Goal: Information Seeking & Learning: Check status

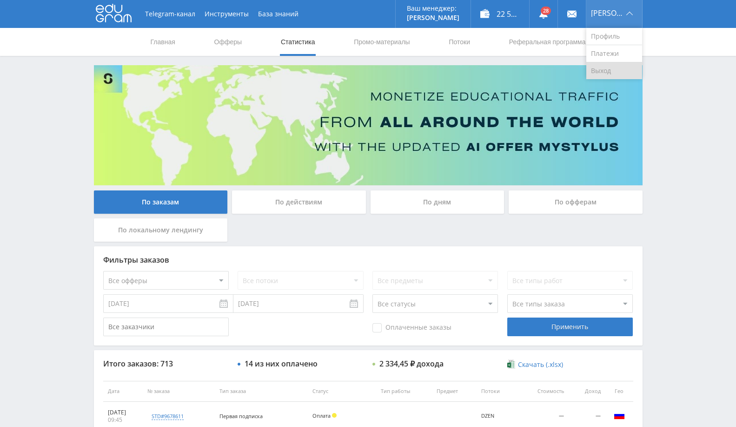
click at [624, 69] on link "Выход" at bounding box center [615, 70] width 56 height 17
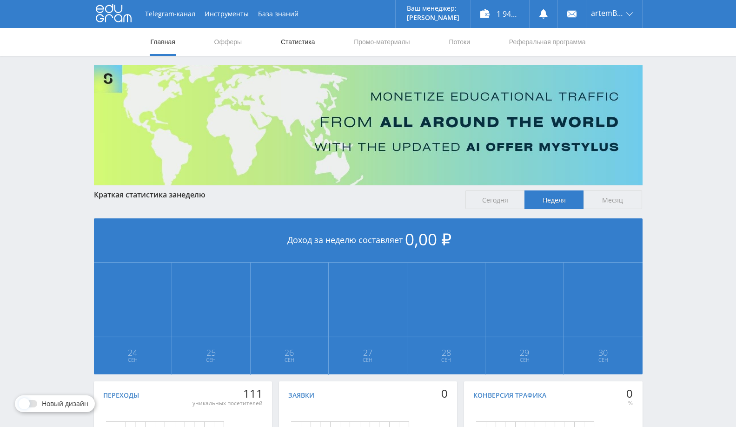
click at [303, 30] on link "Статистика" at bounding box center [298, 42] width 36 height 28
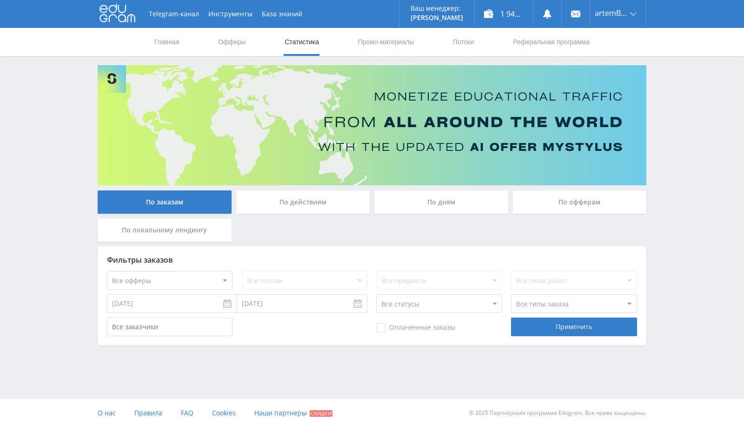
click at [549, 202] on div "По офферам" at bounding box center [580, 201] width 134 height 23
click at [0, 0] on input "По офферам" at bounding box center [0, 0] width 0 height 0
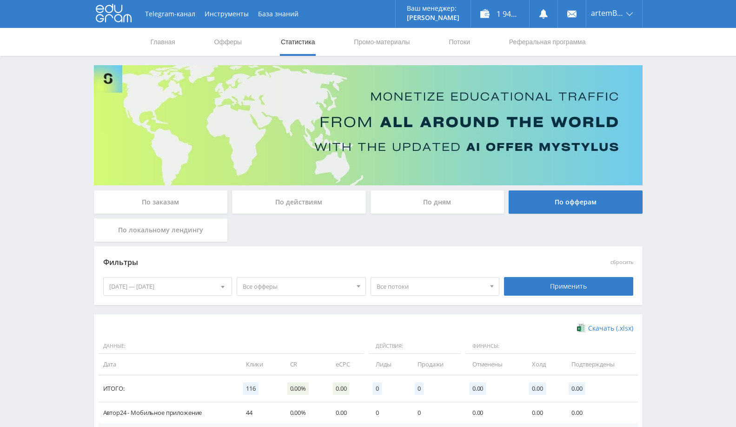
click at [149, 285] on div "24.09.2025 — 30.09.2025" at bounding box center [168, 286] width 128 height 18
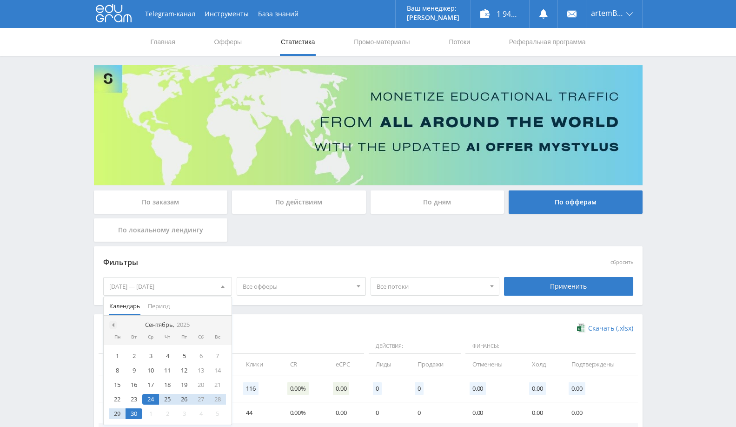
click at [113, 325] on span at bounding box center [112, 324] width 5 height 5
click at [114, 327] on div at bounding box center [112, 324] width 7 height 7
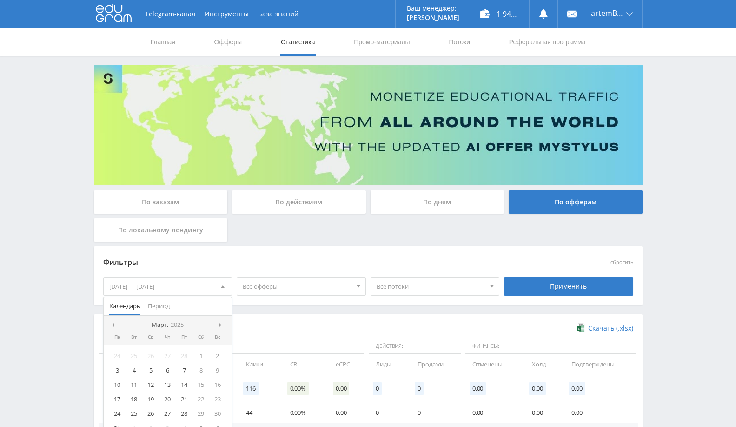
click at [114, 327] on div at bounding box center [112, 324] width 7 height 7
click at [150, 356] on div "1" at bounding box center [150, 355] width 17 height 11
click at [217, 326] on nav "Январь, 2025" at bounding box center [168, 324] width 128 height 19
click at [221, 322] on span at bounding box center [221, 324] width 5 height 5
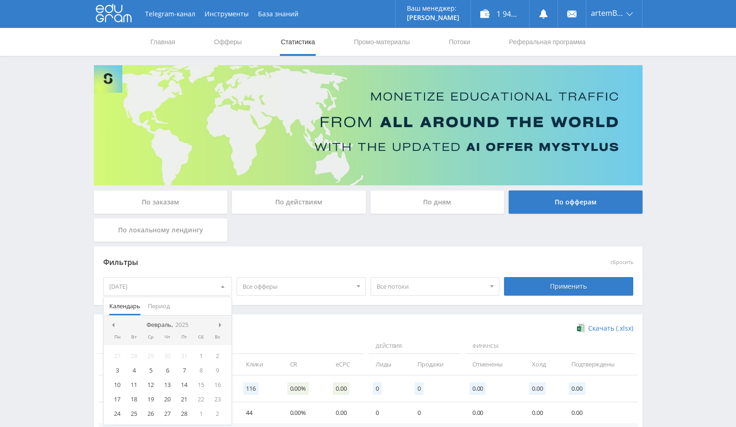
click at [221, 322] on span at bounding box center [221, 324] width 5 height 5
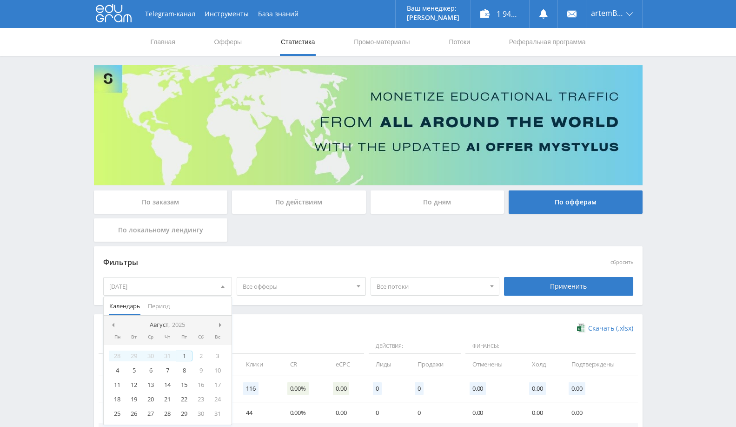
click at [188, 353] on div "1" at bounding box center [184, 355] width 17 height 11
click at [555, 286] on div "Применить" at bounding box center [568, 286] width 129 height 19
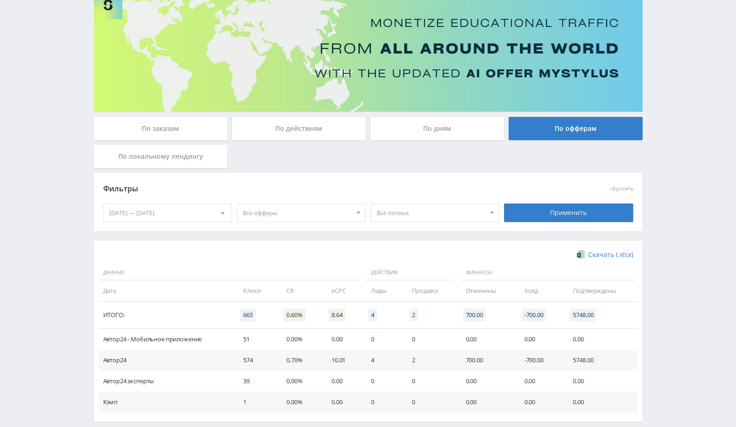
scroll to position [119, 0]
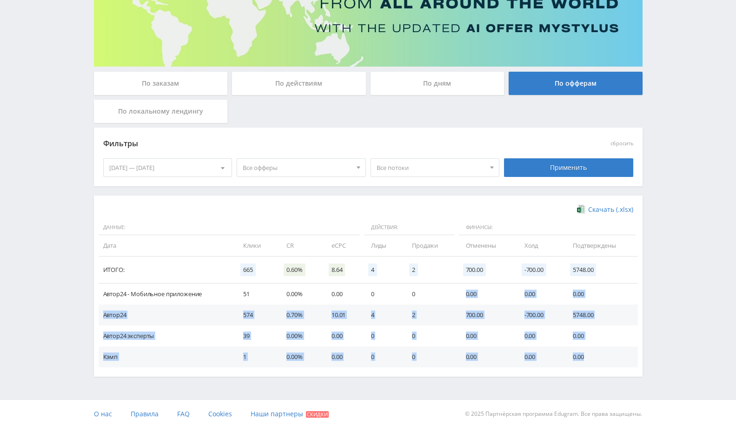
drag, startPoint x: 455, startPoint y: 283, endPoint x: 605, endPoint y: 358, distance: 168.1
click at [605, 358] on tbody "Автор24 - Мобильное приложение 51 0.00% 0.00 0 0 0.00 0.00 0.00 Автор24 574 0.7…" at bounding box center [369, 325] width 540 height 84
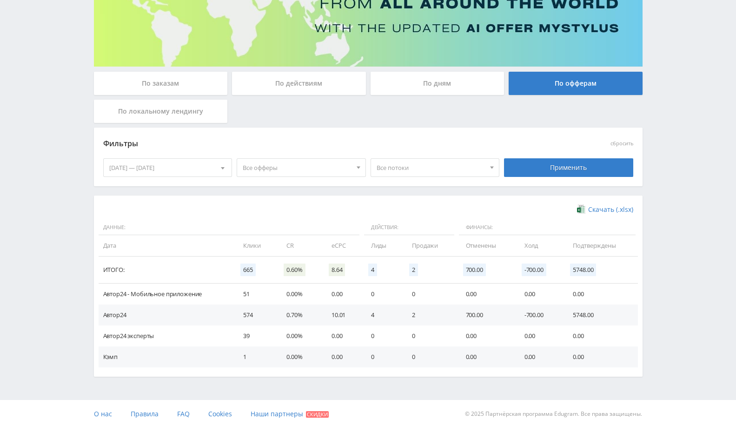
click at [198, 161] on div "01.01.2025 — 01.08.2025" at bounding box center [168, 168] width 128 height 18
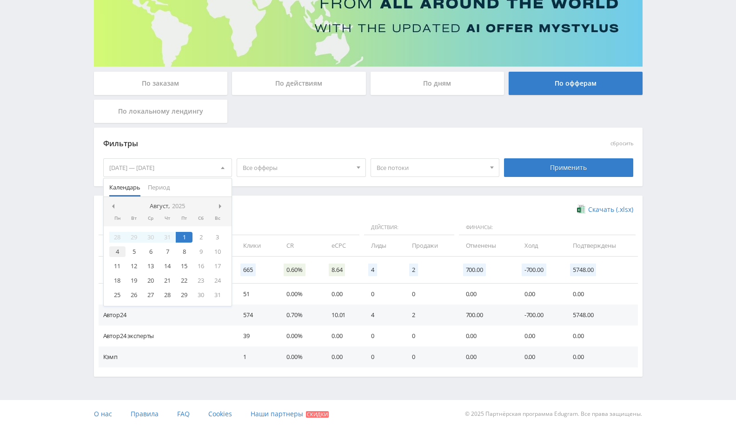
click at [121, 252] on div "4" at bounding box center [117, 251] width 17 height 11
click at [223, 204] on span at bounding box center [221, 206] width 5 height 5
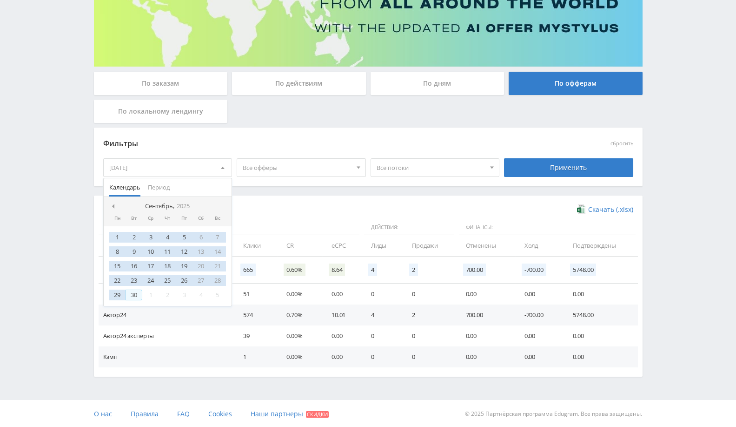
click at [133, 293] on div "30" at bounding box center [134, 294] width 17 height 11
click at [613, 167] on div "Применить" at bounding box center [568, 167] width 129 height 19
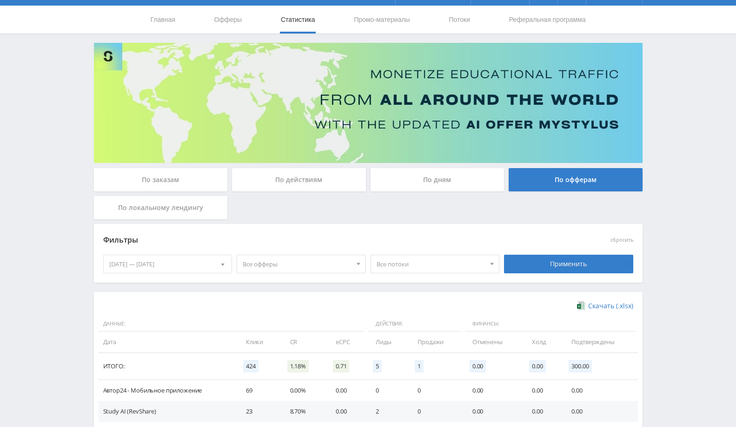
scroll to position [0, 0]
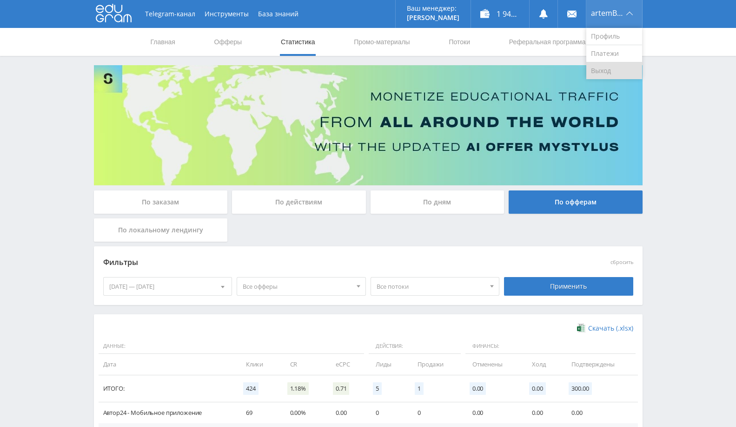
drag, startPoint x: 611, startPoint y: 71, endPoint x: 589, endPoint y: 66, distance: 22.9
click at [611, 71] on link "Выход" at bounding box center [615, 70] width 56 height 17
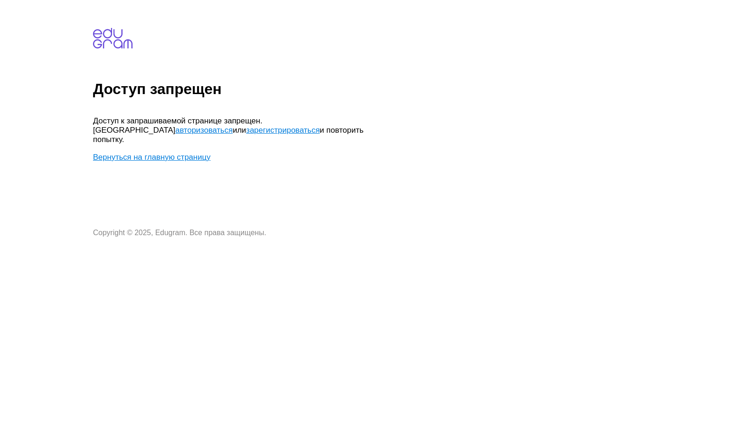
click at [178, 153] on link "Вернуться на главную страницу" at bounding box center [152, 157] width 118 height 9
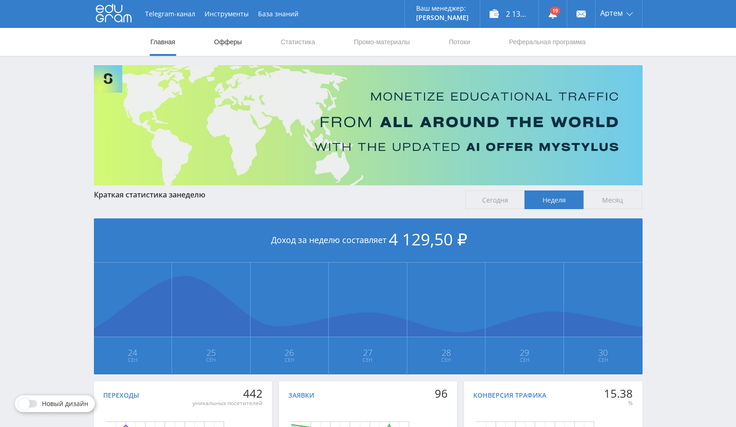
click at [235, 40] on link "Офферы" at bounding box center [228, 42] width 30 height 28
click at [275, 35] on nav "Главная Офферы Статистика Промо-материалы Потоки Реферальная программа" at bounding box center [368, 42] width 437 height 28
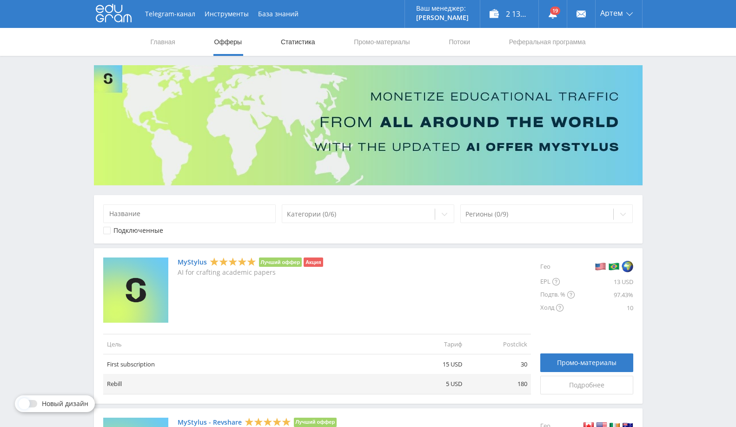
click at [307, 40] on link "Статистика" at bounding box center [298, 42] width 36 height 28
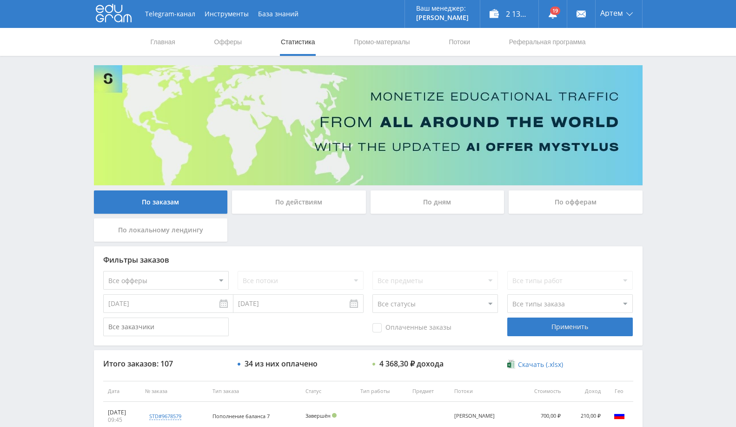
click at [159, 305] on input "[DATE]" at bounding box center [168, 303] width 130 height 19
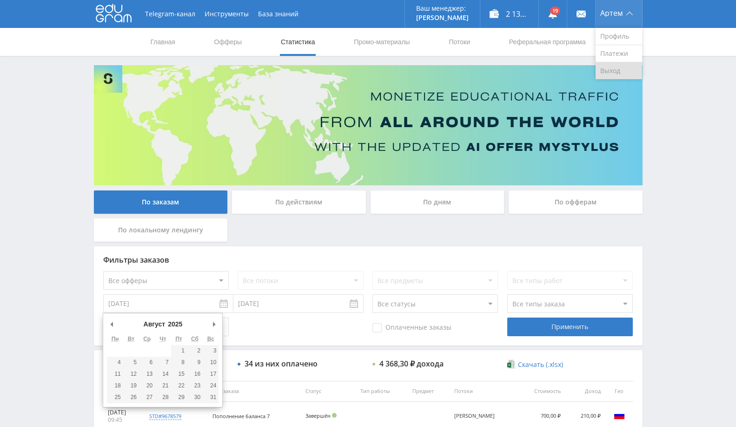
click at [614, 75] on link "Выход" at bounding box center [619, 70] width 47 height 17
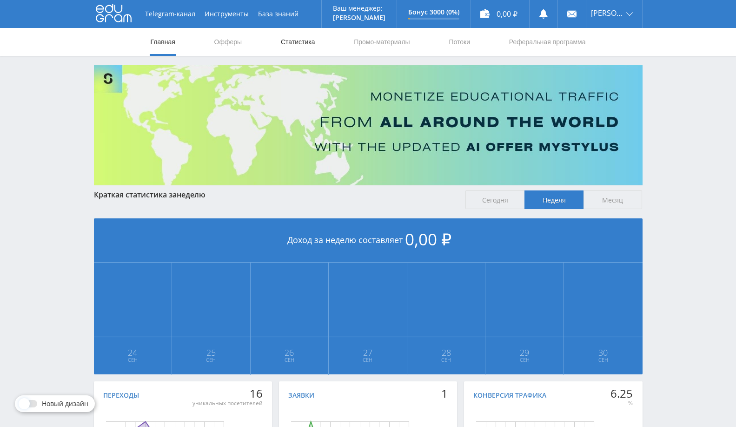
click at [307, 41] on link "Статистика" at bounding box center [298, 42] width 36 height 28
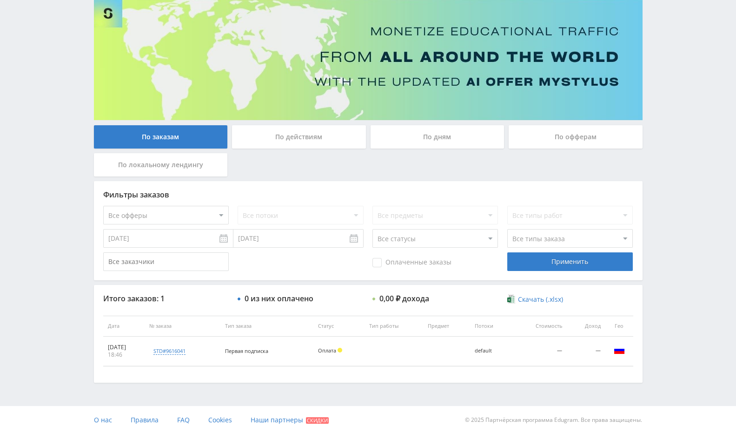
scroll to position [71, 0]
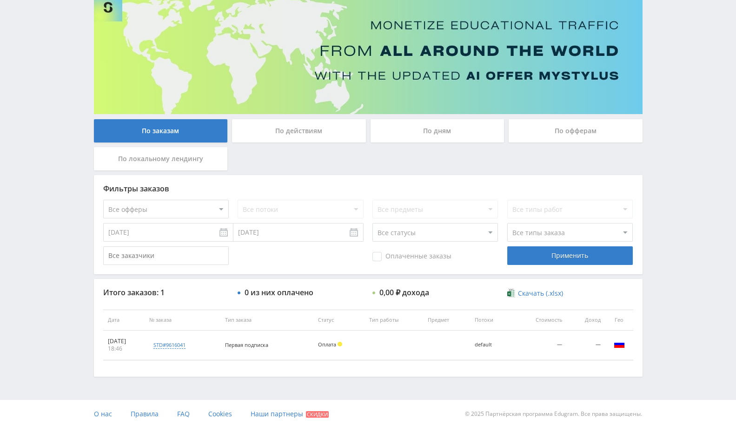
click at [178, 205] on select "Все офферы MyStylus MyStylus - Revshare Кэмп Studybay Автор24 Studybay Brazil S…" at bounding box center [166, 209] width 126 height 19
click at [103, 200] on select "Все офферы MyStylus MyStylus - Revshare Кэмп Studybay Автор24 Studybay Brazil S…" at bounding box center [166, 209] width 126 height 19
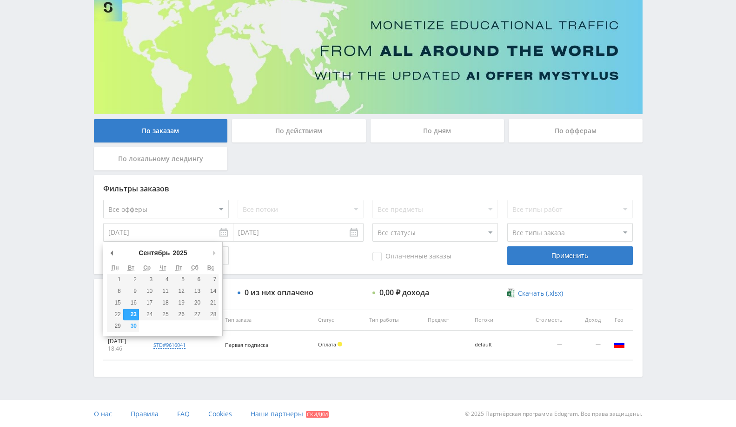
click at [193, 227] on input "23.09.2025" at bounding box center [168, 232] width 130 height 19
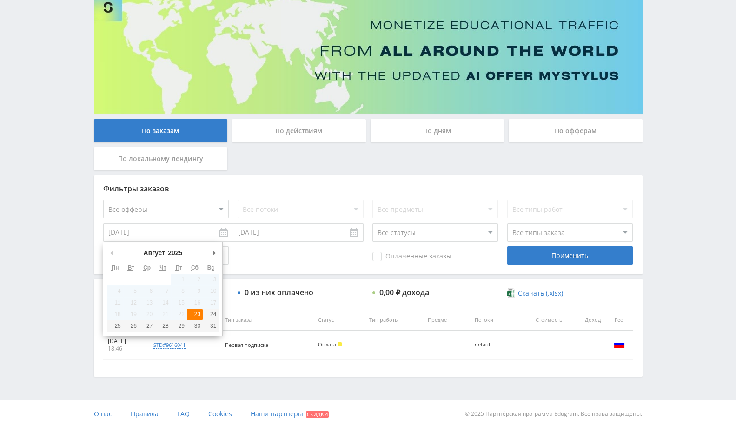
type input "23.08.2025"
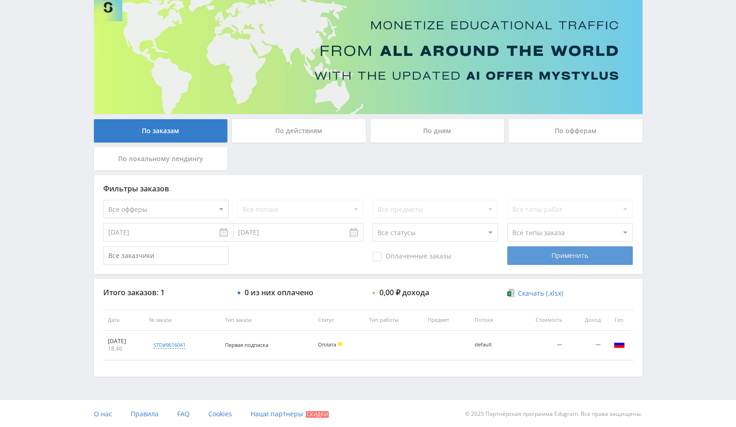
click at [569, 256] on div "Применить" at bounding box center [570, 255] width 126 height 19
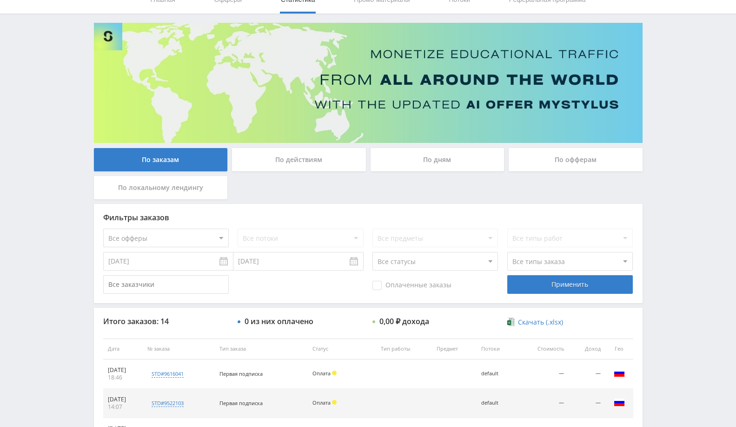
scroll to position [0, 0]
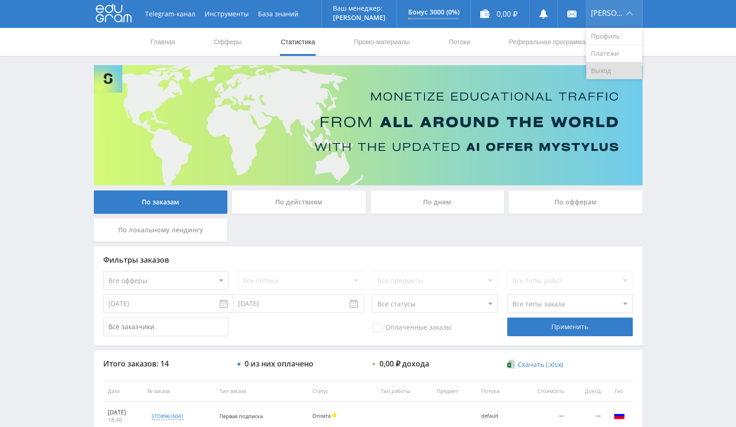
click at [607, 75] on link "Выход" at bounding box center [615, 70] width 56 height 17
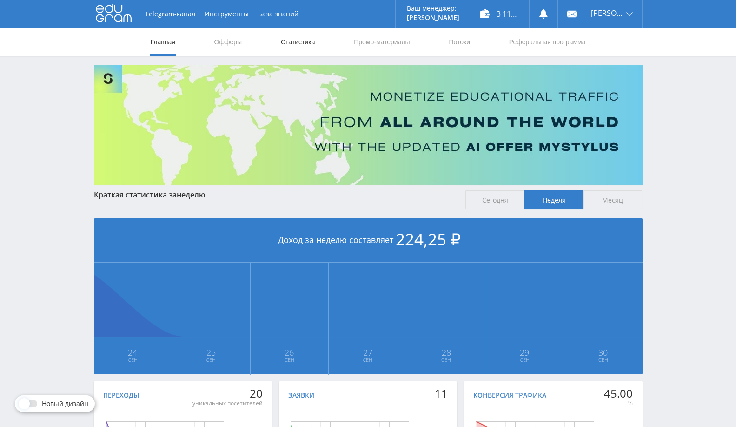
click at [295, 45] on link "Статистика" at bounding box center [298, 42] width 36 height 28
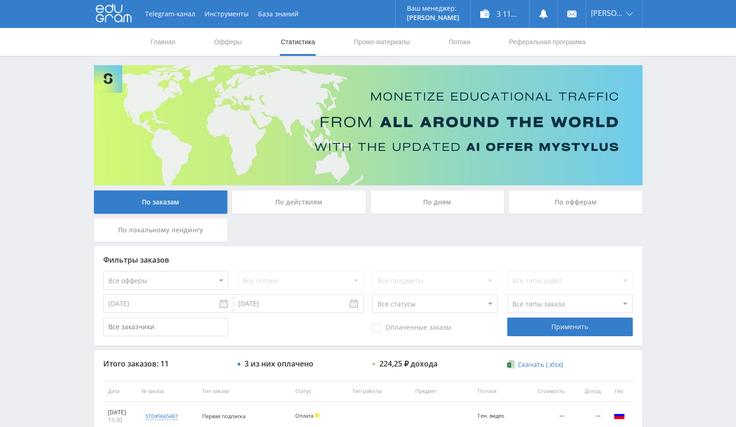
click at [569, 200] on div "По офферам" at bounding box center [576, 201] width 134 height 23
click at [0, 0] on input "По офферам" at bounding box center [0, 0] width 0 height 0
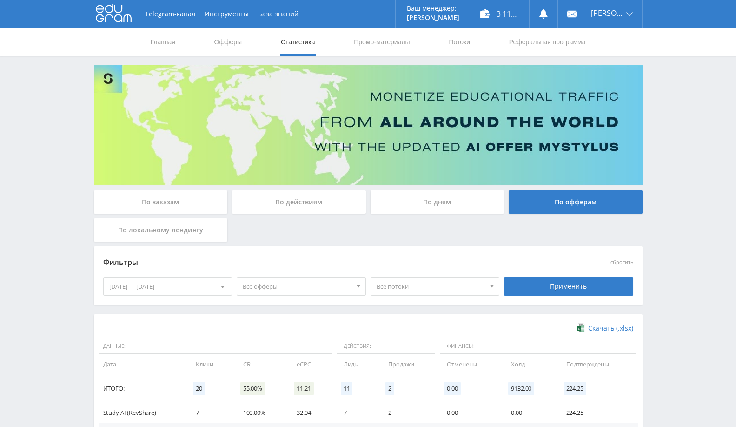
click at [193, 294] on div "24.09.2025 — 30.09.2025" at bounding box center [167, 286] width 129 height 19
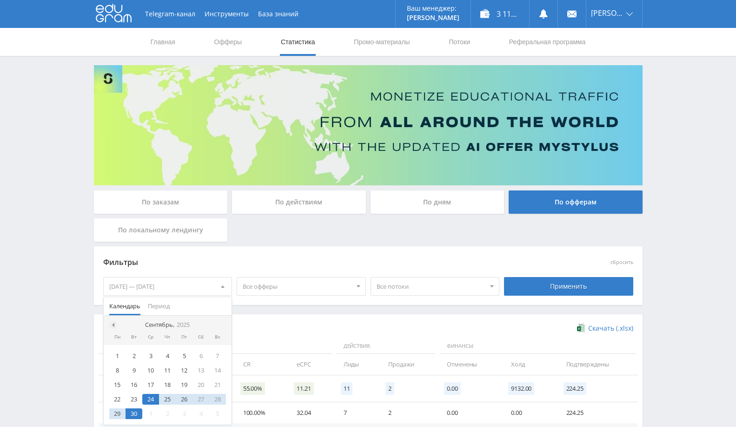
click at [112, 325] on span at bounding box center [112, 324] width 5 height 5
click at [212, 357] on div "1" at bounding box center [217, 355] width 17 height 11
click at [224, 325] on div at bounding box center [222, 324] width 7 height 7
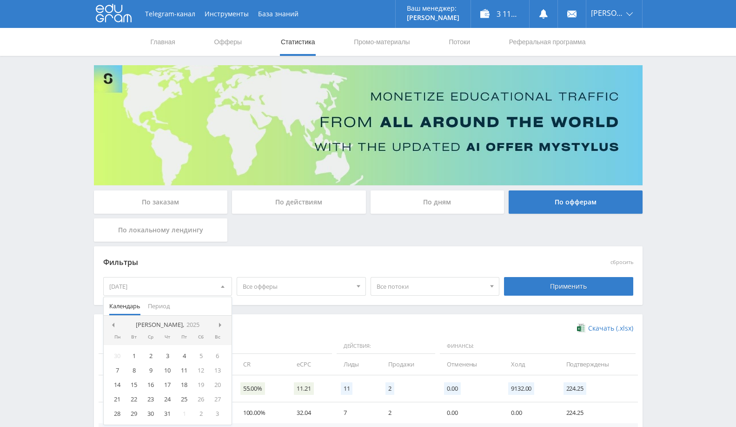
click at [224, 325] on div at bounding box center [222, 324] width 7 height 7
click at [113, 325] on span at bounding box center [112, 324] width 5 height 5
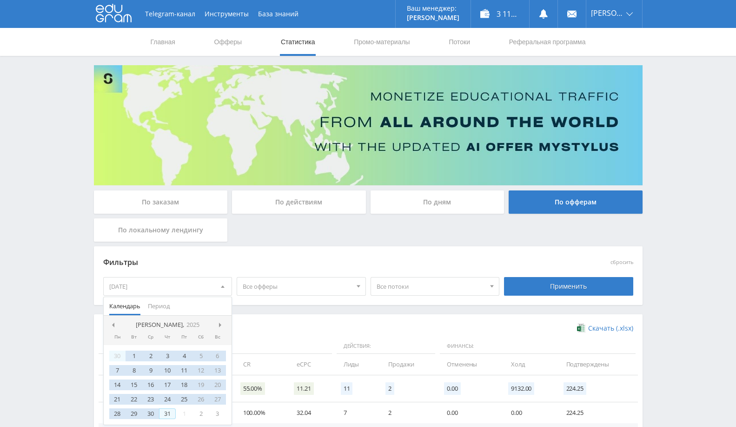
click at [167, 413] on div "31" at bounding box center [167, 413] width 17 height 11
click at [554, 286] on div "Применить" at bounding box center [568, 286] width 129 height 19
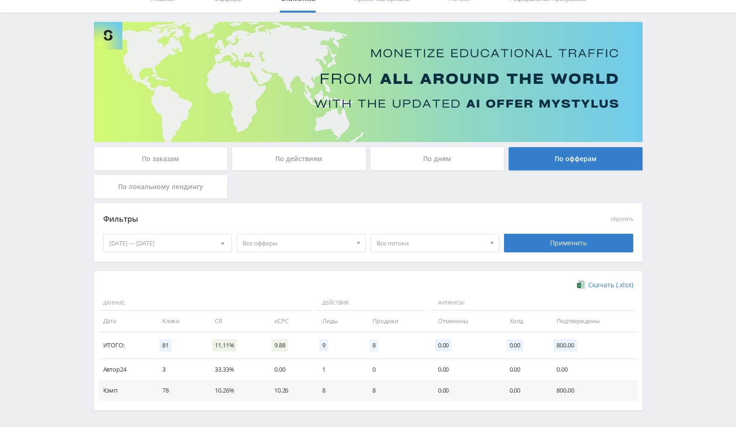
scroll to position [77, 0]
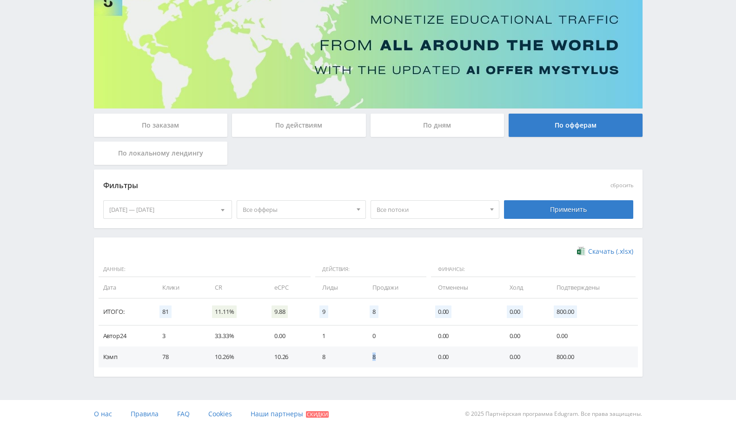
drag, startPoint x: 371, startPoint y: 353, endPoint x: 401, endPoint y: 355, distance: 29.8
click at [401, 355] on td "8" at bounding box center [396, 356] width 66 height 21
click at [188, 211] on div "01.06.2025 — 31.07.2025" at bounding box center [168, 209] width 128 height 18
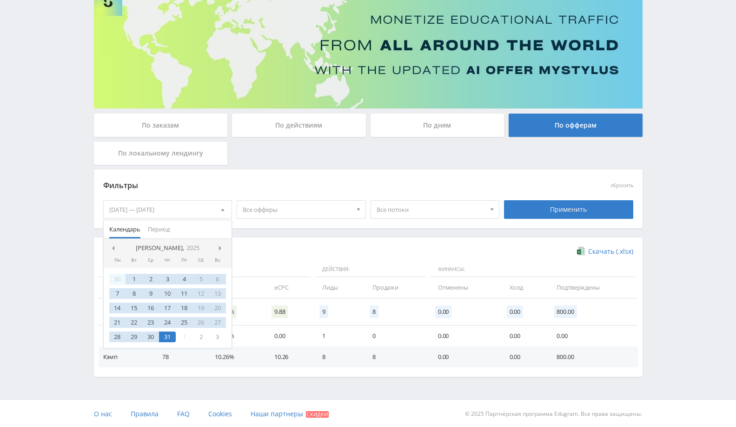
click at [218, 247] on nav "Июль, 2025" at bounding box center [168, 248] width 128 height 19
click at [219, 245] on div at bounding box center [222, 247] width 7 height 7
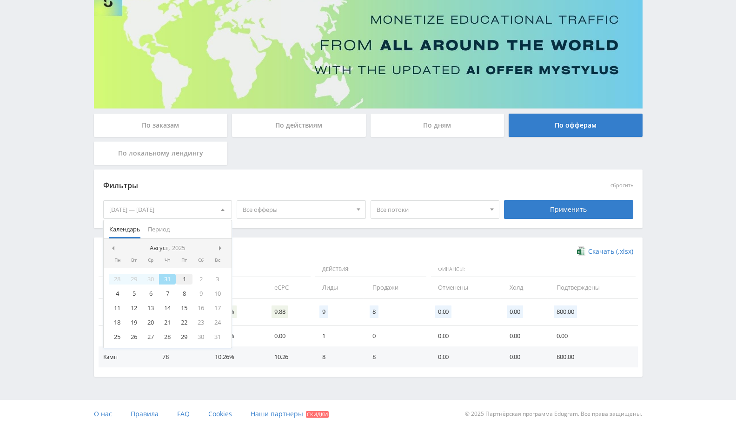
click at [183, 281] on div "1" at bounding box center [184, 278] width 17 height 11
click at [113, 288] on div "4" at bounding box center [117, 293] width 17 height 11
click at [186, 282] on div "1" at bounding box center [184, 278] width 17 height 11
click at [190, 277] on div "1" at bounding box center [184, 278] width 17 height 11
click at [104, 286] on div "28 29 30 31 1 2 3 4 5 6 7 8 9 10 11 12 13 14 15 16 17 18 19 20 21 22 23 24 25 2…" at bounding box center [168, 308] width 128 height 80
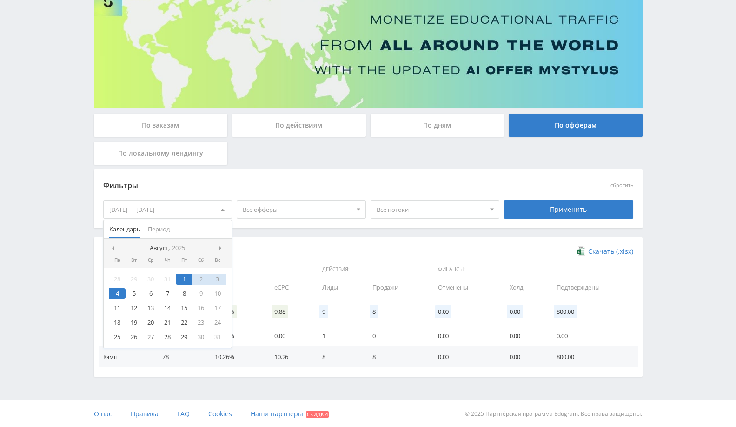
click at [109, 290] on div "4" at bounding box center [117, 293] width 17 height 11
click at [278, 250] on div "Скачать (.xlsx)" at bounding box center [368, 251] width 530 height 9
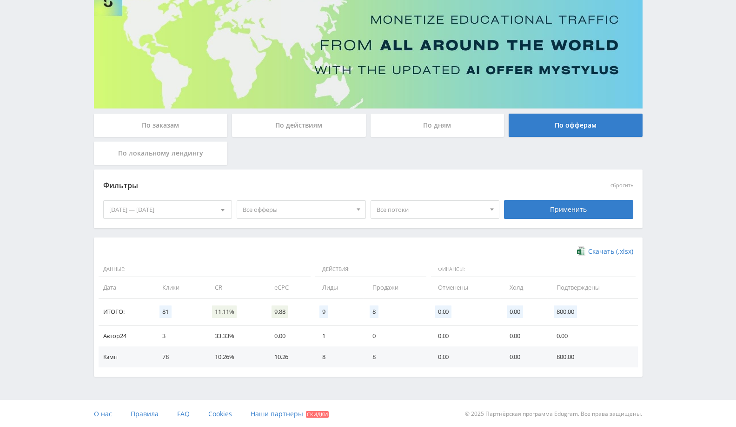
click at [209, 201] on div "01.08.2025 — 04.08.2025" at bounding box center [168, 209] width 128 height 18
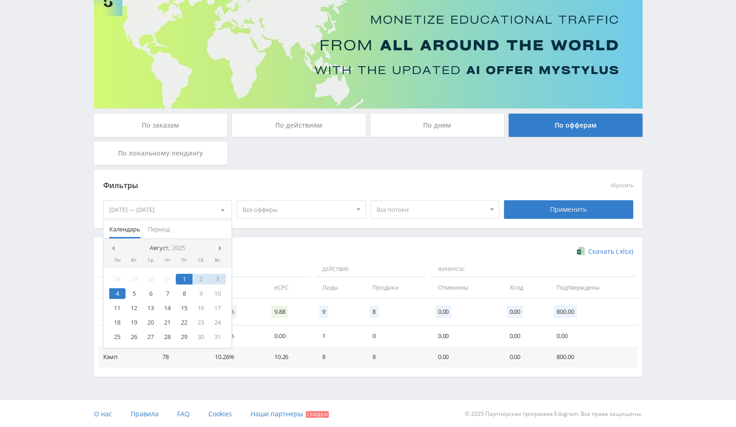
click at [123, 293] on div "4" at bounding box center [117, 293] width 17 height 11
click at [133, 292] on div "5" at bounding box center [134, 293] width 17 height 11
click at [121, 291] on div "4" at bounding box center [117, 293] width 17 height 11
click at [160, 289] on div "7" at bounding box center [167, 293] width 17 height 11
click at [110, 292] on div "4" at bounding box center [117, 293] width 17 height 11
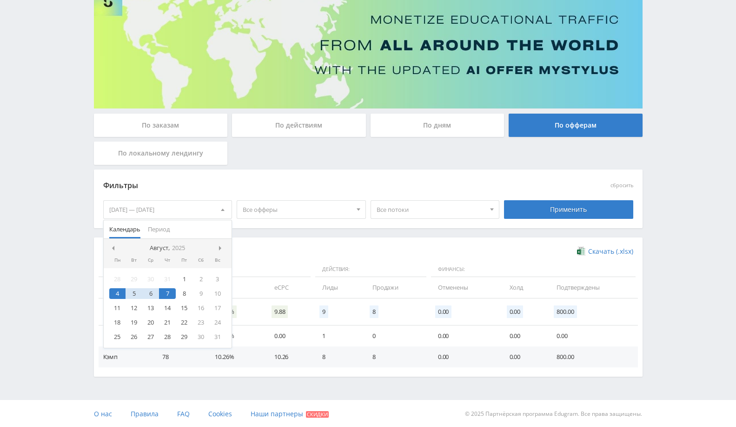
click at [111, 295] on div "4" at bounding box center [117, 293] width 17 height 11
click at [187, 280] on div "1" at bounding box center [184, 278] width 17 height 11
click at [210, 280] on div "3" at bounding box center [217, 278] width 17 height 11
click at [117, 293] on div "4" at bounding box center [117, 293] width 17 height 11
click at [219, 244] on div at bounding box center [222, 247] width 7 height 7
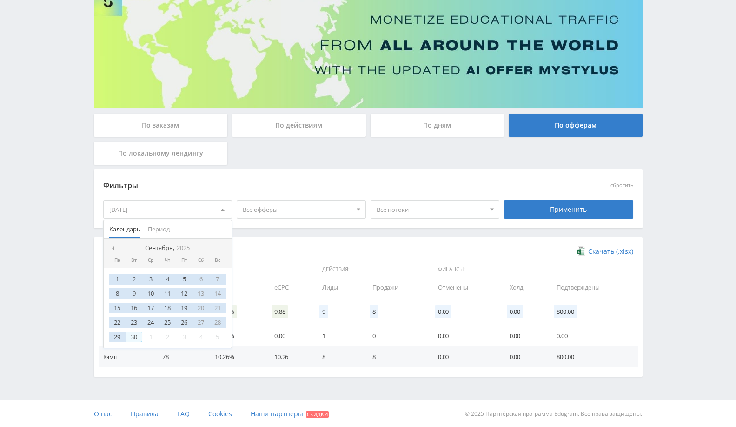
click at [133, 337] on div "30" at bounding box center [134, 336] width 17 height 11
click at [531, 208] on div "Применить" at bounding box center [568, 209] width 129 height 19
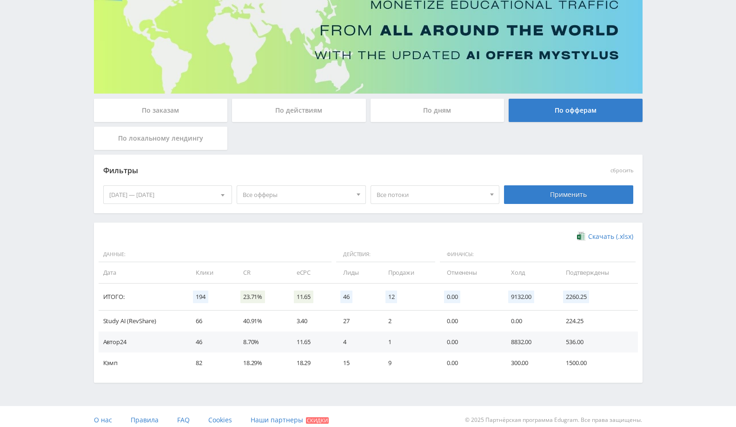
scroll to position [98, 0]
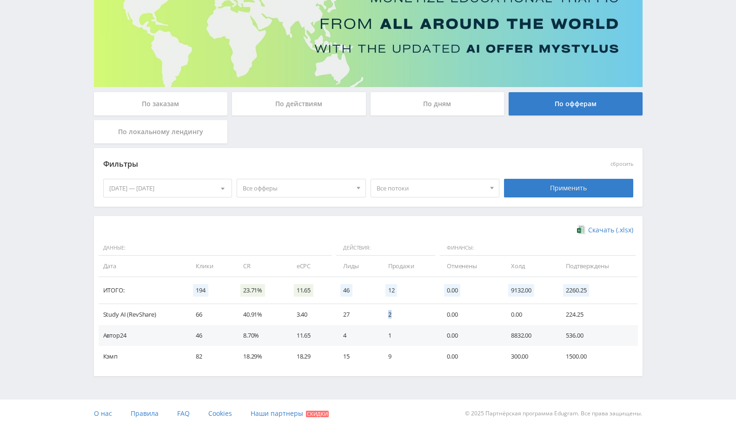
drag, startPoint x: 385, startPoint y: 315, endPoint x: 398, endPoint y: 318, distance: 13.0
click at [398, 318] on td "2" at bounding box center [408, 314] width 59 height 21
click at [173, 192] on div "04.08.2025 — 30.09.2025" at bounding box center [168, 189] width 128 height 18
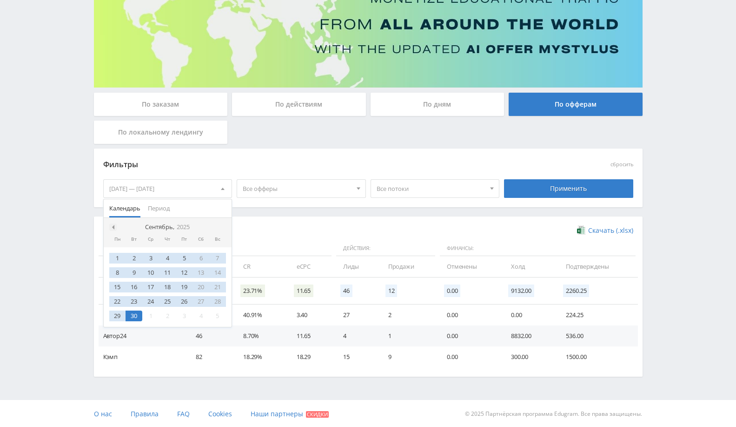
click at [112, 227] on span at bounding box center [112, 227] width 5 height 5
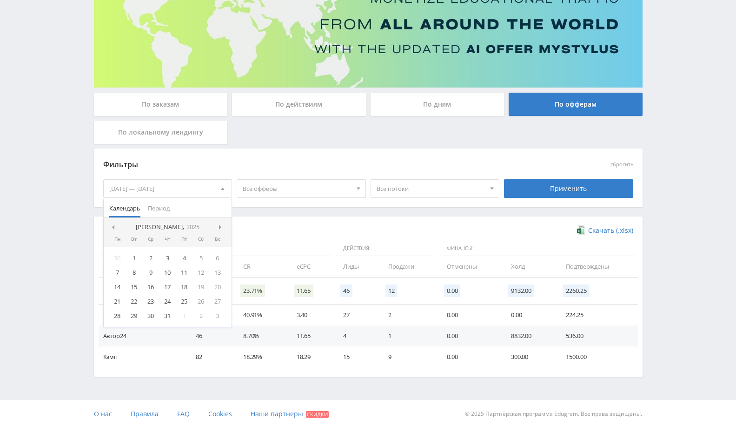
click at [112, 227] on span at bounding box center [112, 227] width 5 height 5
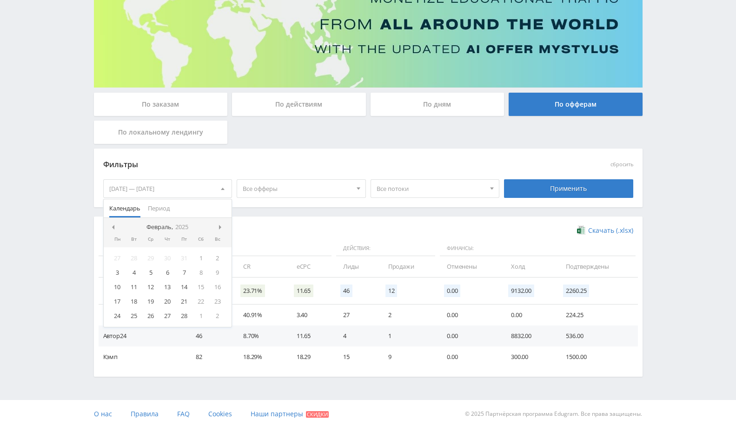
click at [112, 227] on span at bounding box center [112, 227] width 5 height 5
click at [119, 297] on div "20" at bounding box center [117, 301] width 17 height 11
click at [222, 225] on span at bounding box center [221, 227] width 5 height 5
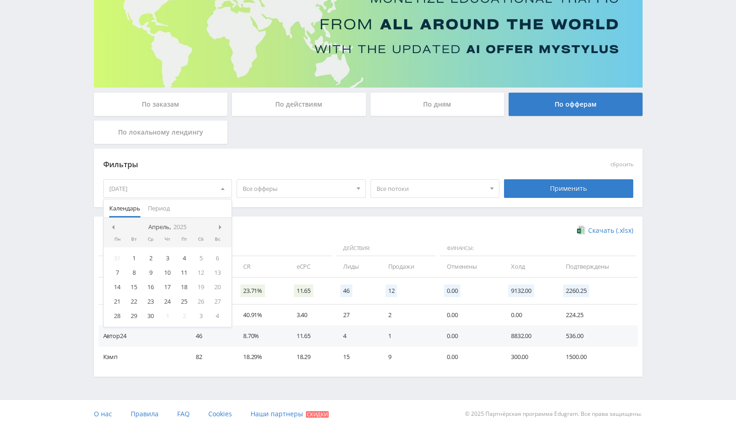
click at [222, 225] on span at bounding box center [221, 227] width 5 height 5
click at [217, 255] on div "1" at bounding box center [217, 258] width 17 height 11
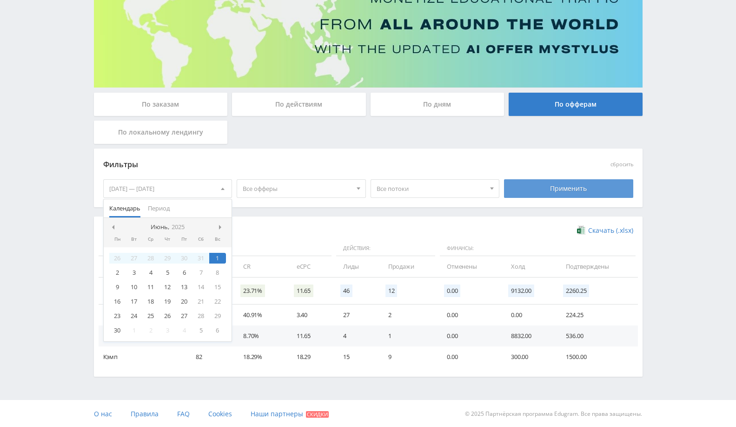
click at [553, 189] on div "Применить" at bounding box center [568, 188] width 129 height 19
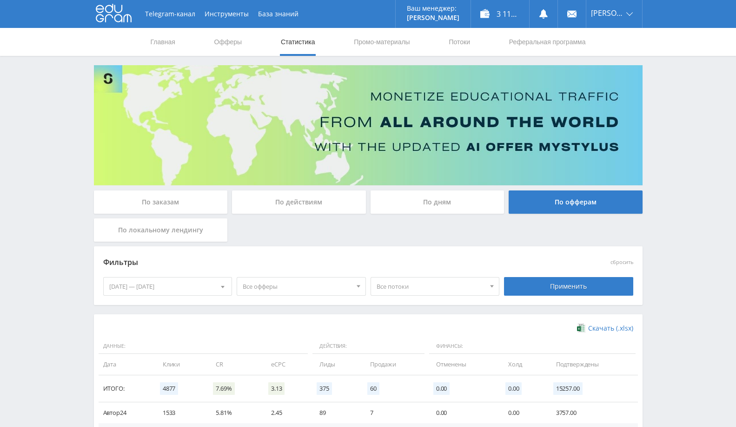
scroll to position [52, 0]
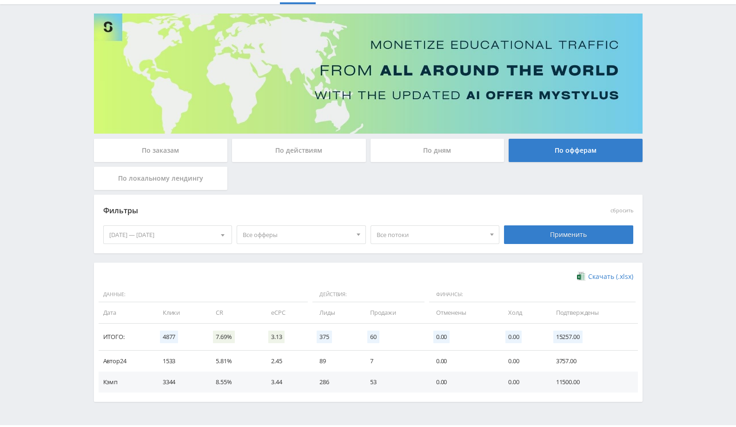
click at [178, 232] on div "20.01.2025 — 01.06.2025" at bounding box center [168, 235] width 128 height 18
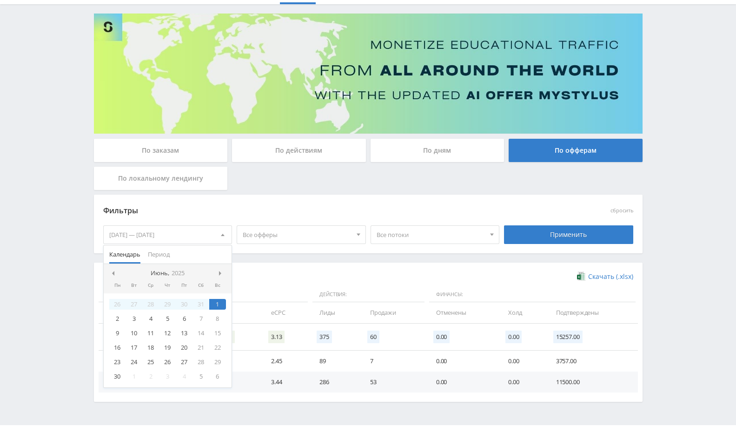
click at [214, 303] on div "1" at bounding box center [217, 304] width 17 height 11
drag, startPoint x: 225, startPoint y: 277, endPoint x: 221, endPoint y: 273, distance: 5.9
click at [223, 277] on nav "Июнь, 2025" at bounding box center [168, 273] width 128 height 19
click at [220, 272] on span at bounding box center [221, 273] width 5 height 5
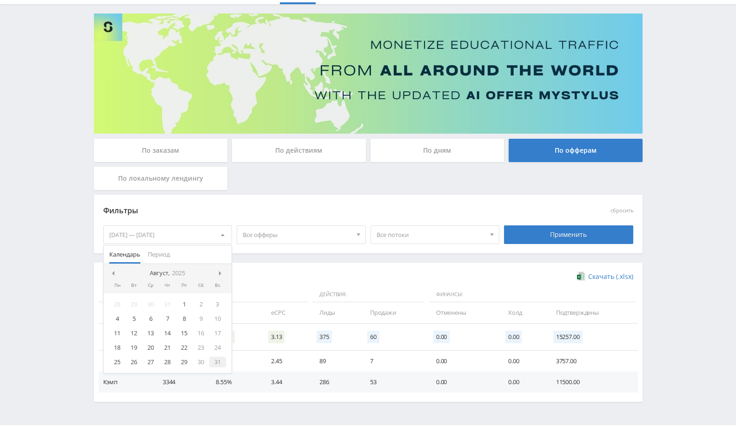
click at [217, 359] on div "31" at bounding box center [217, 361] width 17 height 11
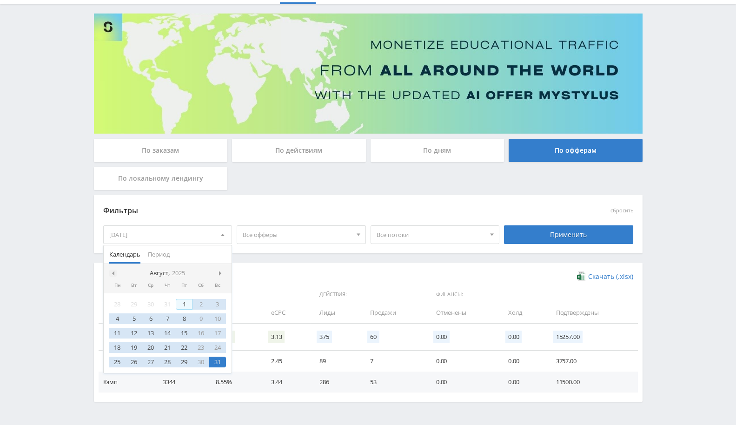
click at [113, 272] on span at bounding box center [112, 273] width 5 height 5
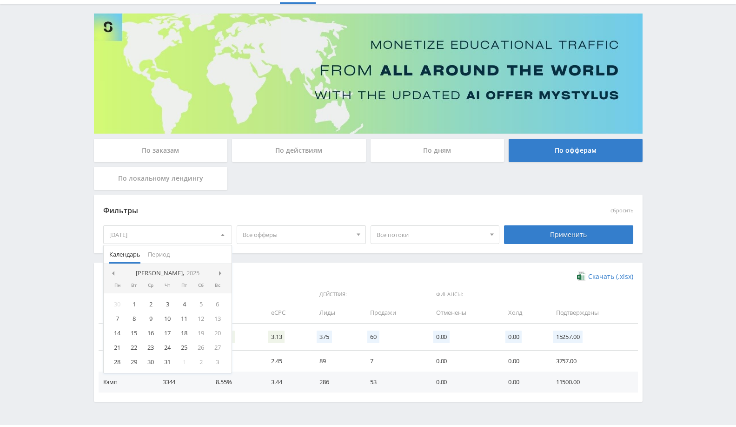
click at [113, 272] on span at bounding box center [112, 273] width 5 height 5
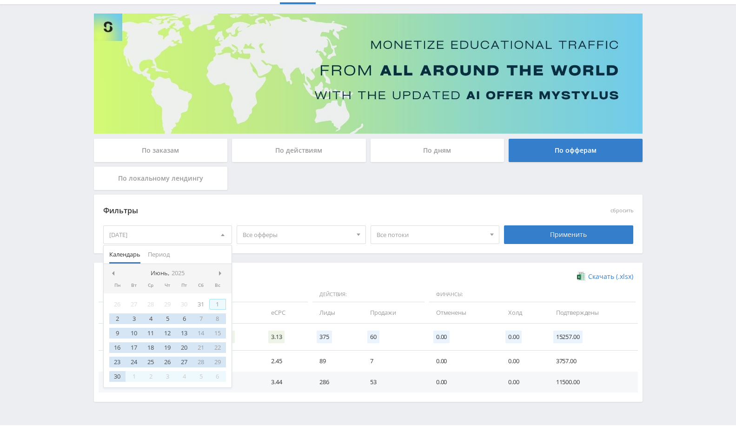
click at [214, 302] on div "1" at bounding box center [217, 304] width 17 height 11
click at [557, 233] on div "Применить" at bounding box center [568, 234] width 129 height 19
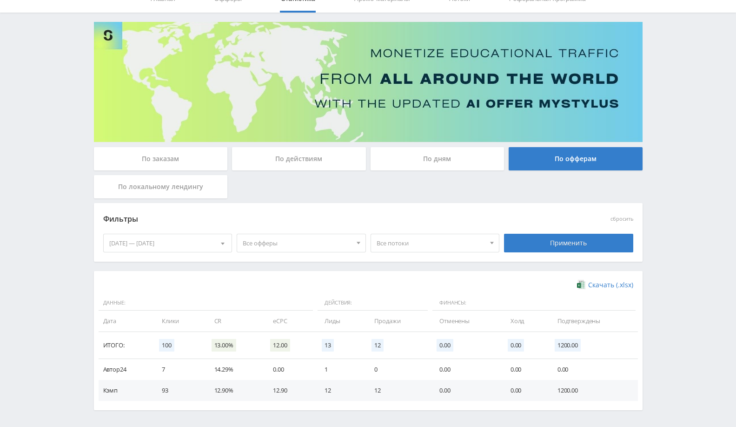
scroll to position [77, 0]
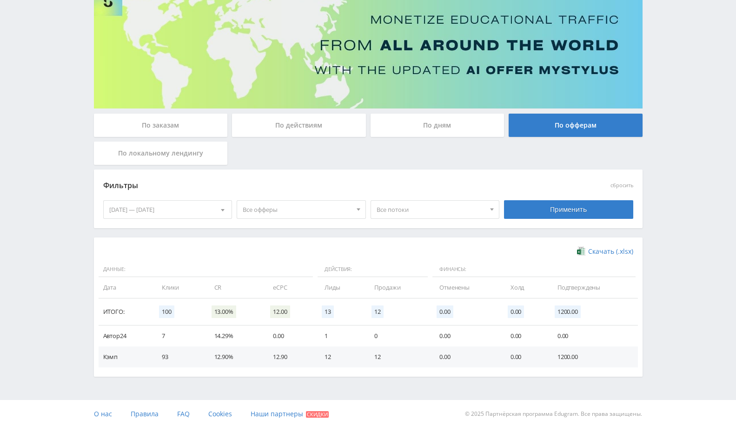
click at [190, 205] on div "01.06.2025 — 31.08.2025" at bounding box center [168, 209] width 128 height 18
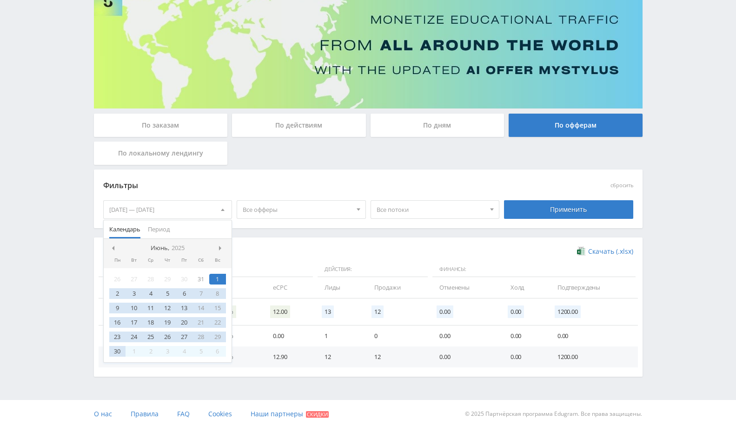
scroll to position [0, 0]
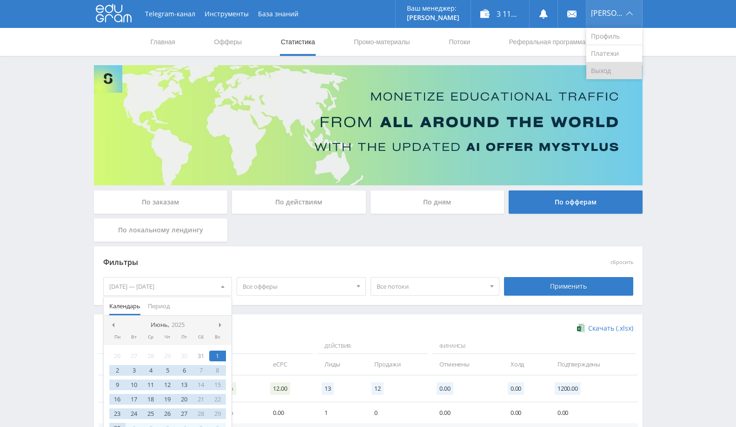
click at [609, 64] on link "Выход" at bounding box center [615, 70] width 56 height 17
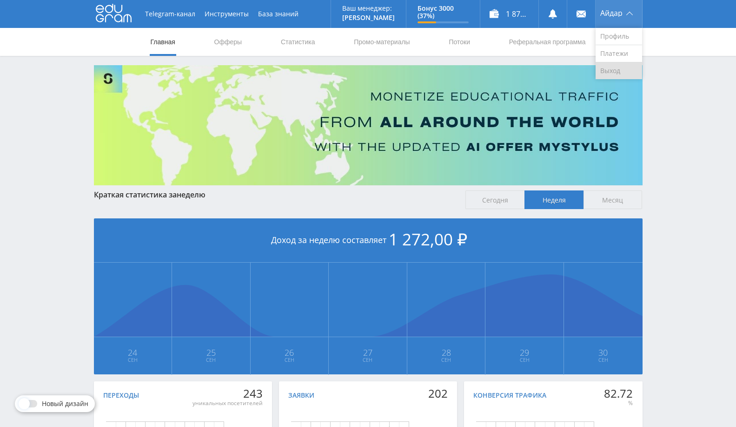
click at [624, 63] on link "Выход" at bounding box center [619, 70] width 47 height 17
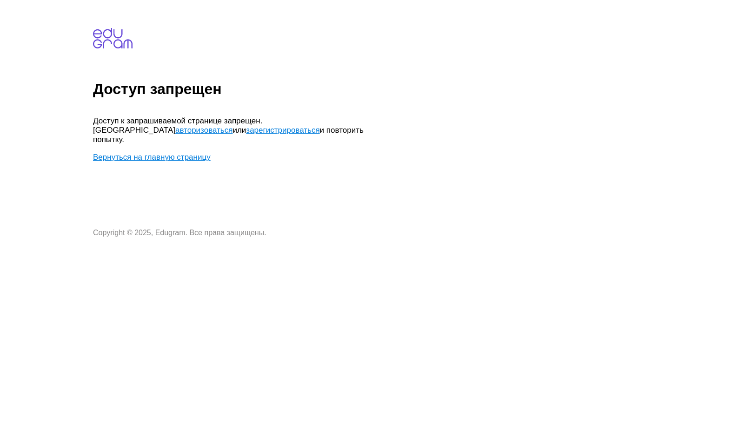
click at [172, 153] on link "Вернуться на главную страницу" at bounding box center [152, 157] width 118 height 9
